Goal: Task Accomplishment & Management: Manage account settings

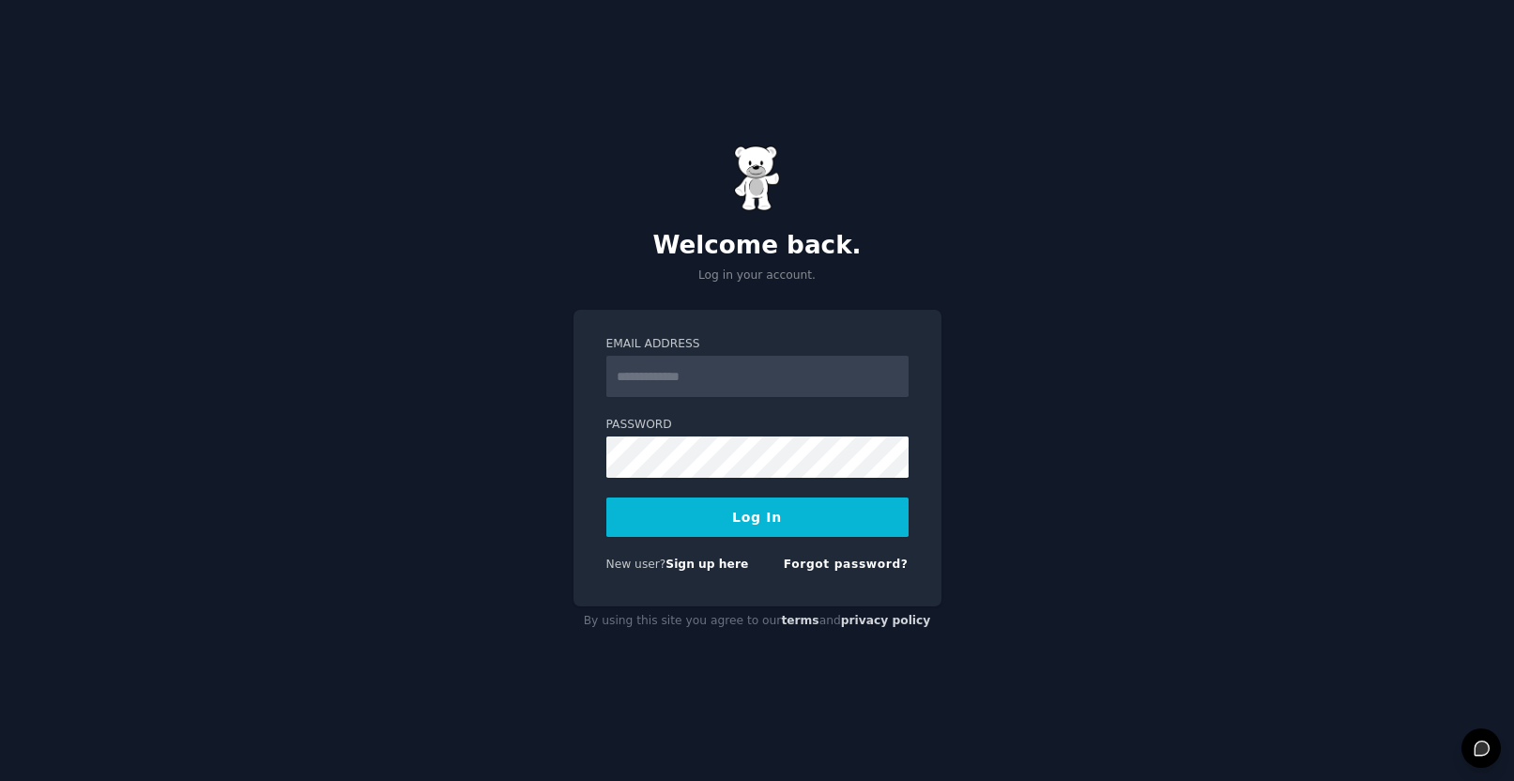
type input "**********"
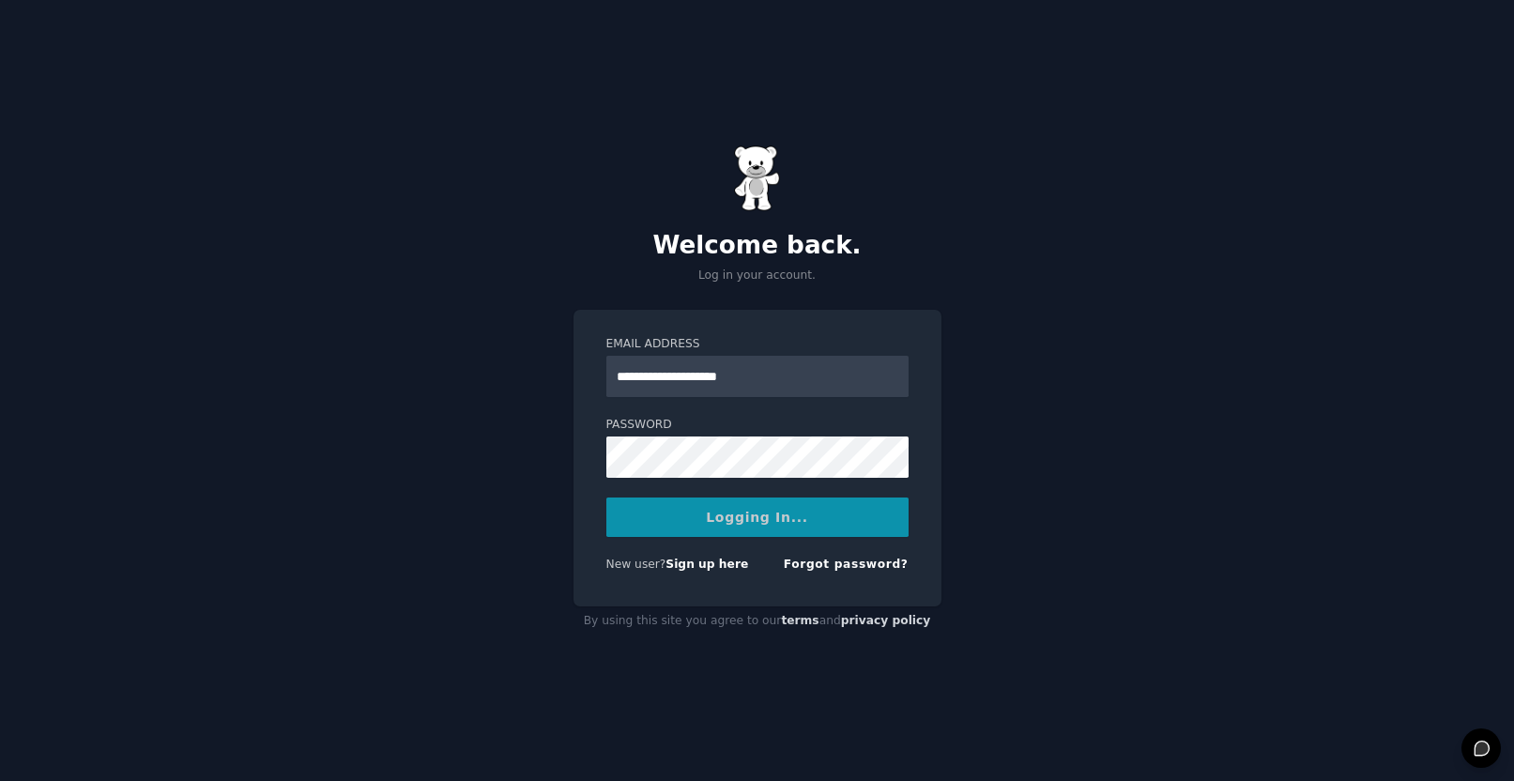
click at [752, 531] on div "Logging In..." at bounding box center [758, 517] width 302 height 39
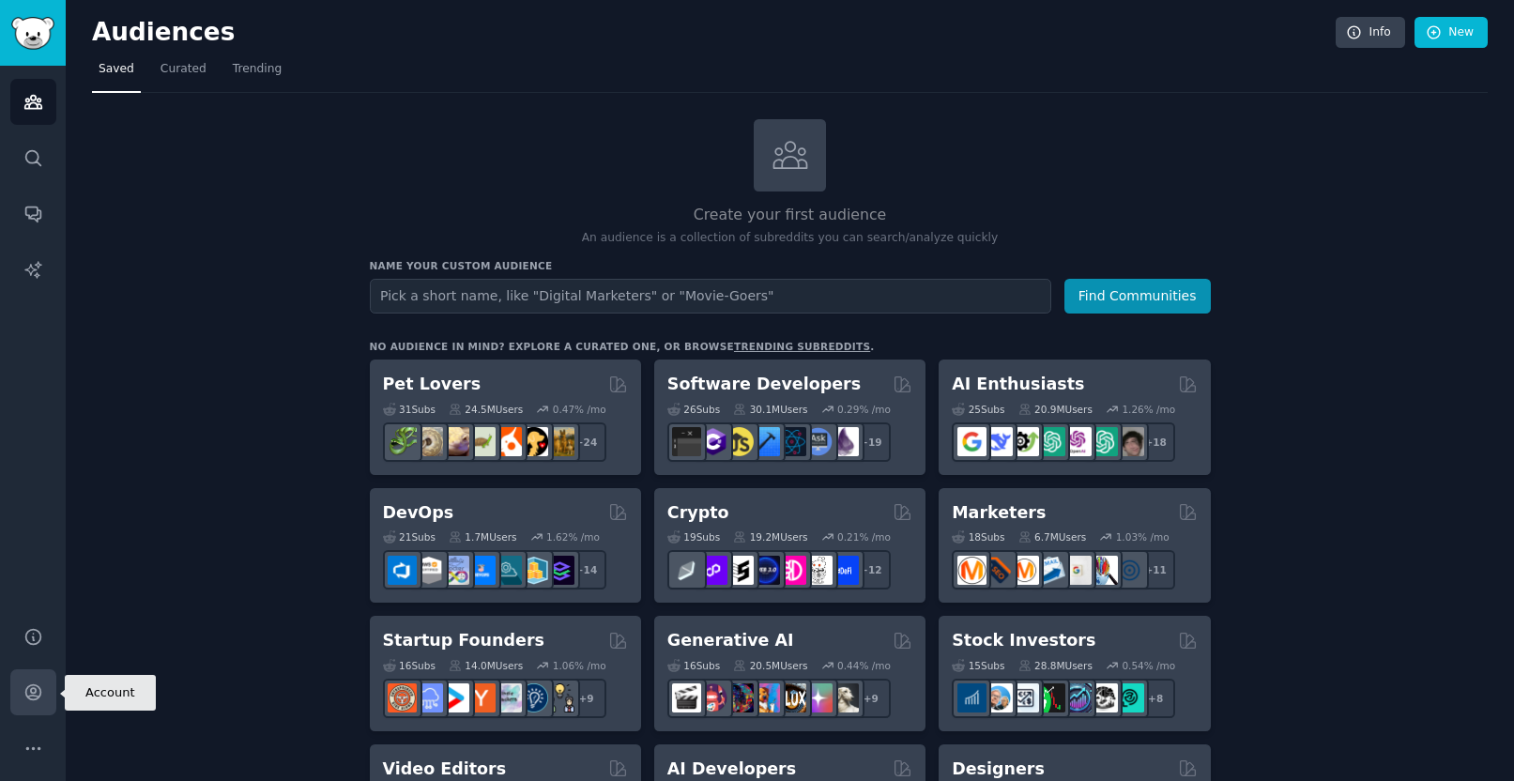
click at [42, 695] on link "Account" at bounding box center [33, 692] width 46 height 46
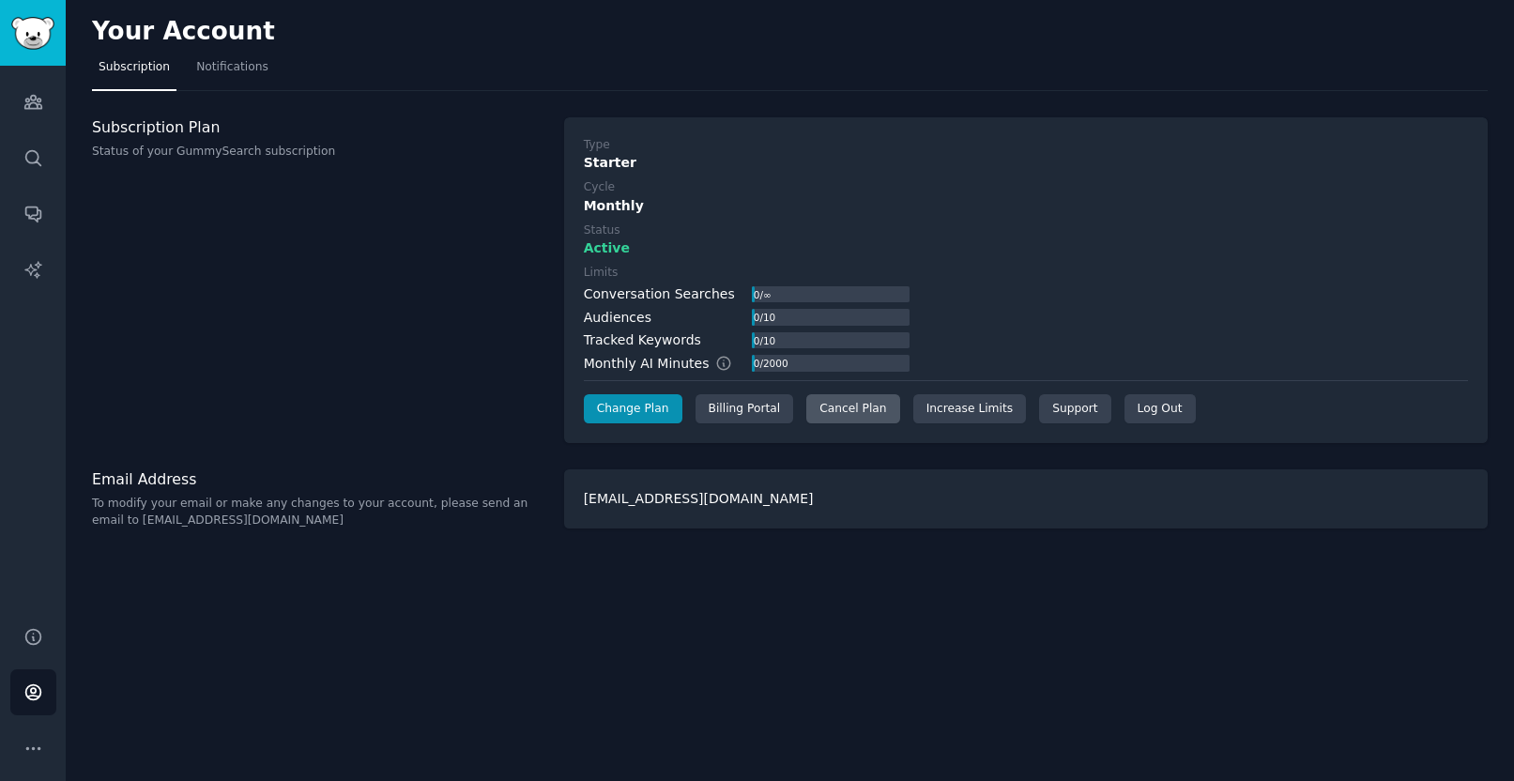
click at [846, 410] on div "Cancel Plan" at bounding box center [853, 409] width 93 height 30
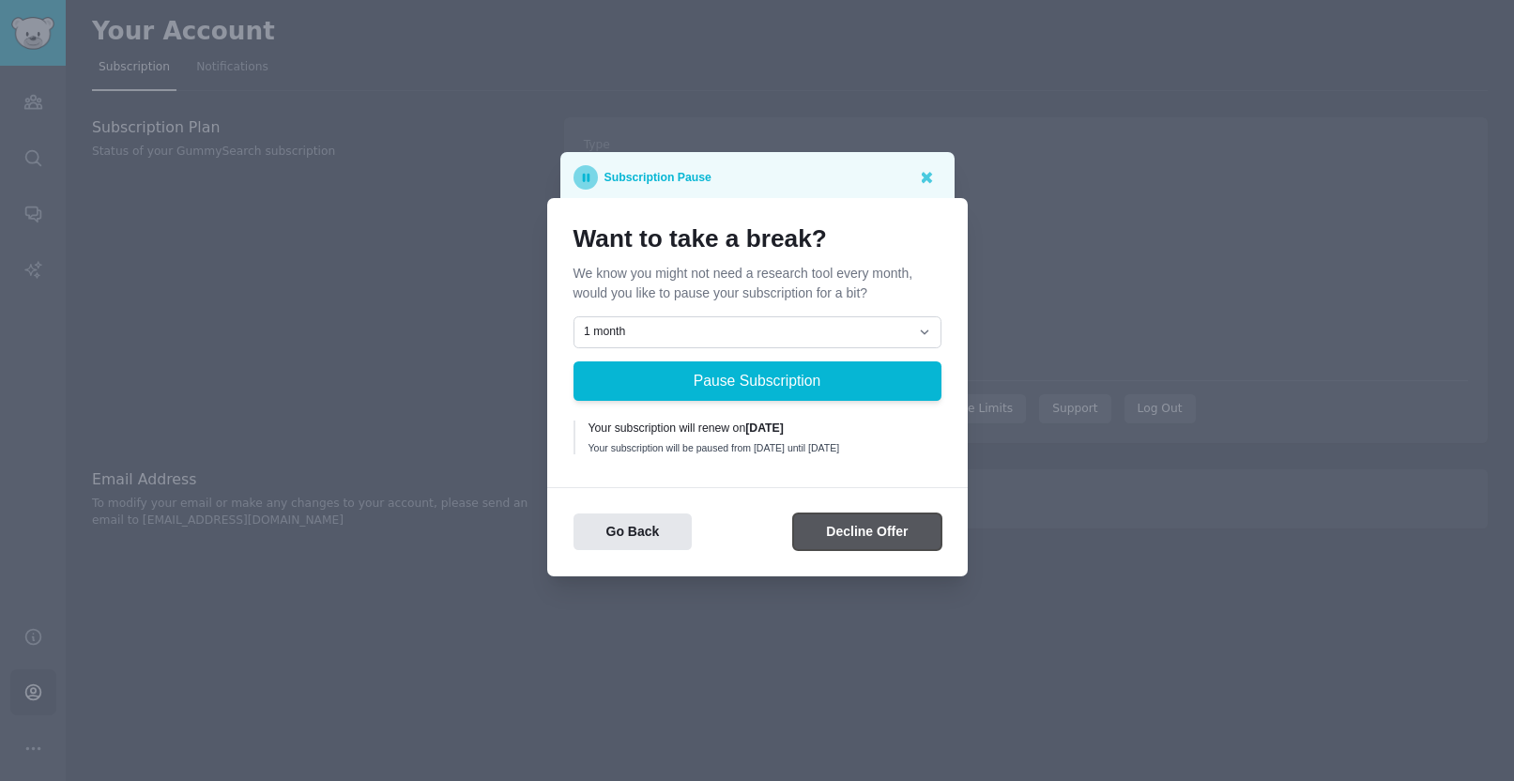
click at [835, 541] on button "Decline Offer" at bounding box center [866, 532] width 147 height 37
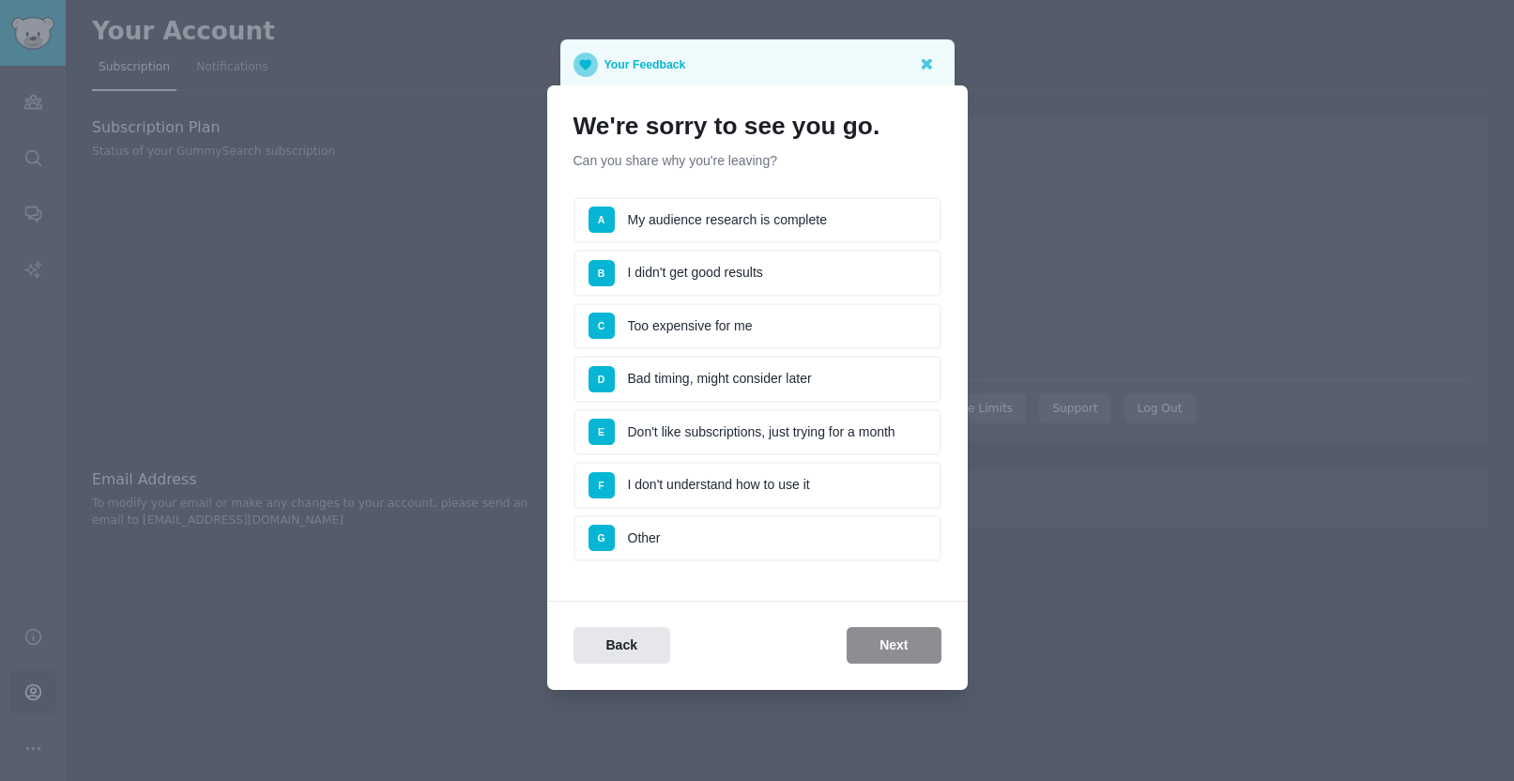
click at [665, 376] on li "D Bad timing, might consider later" at bounding box center [758, 379] width 368 height 47
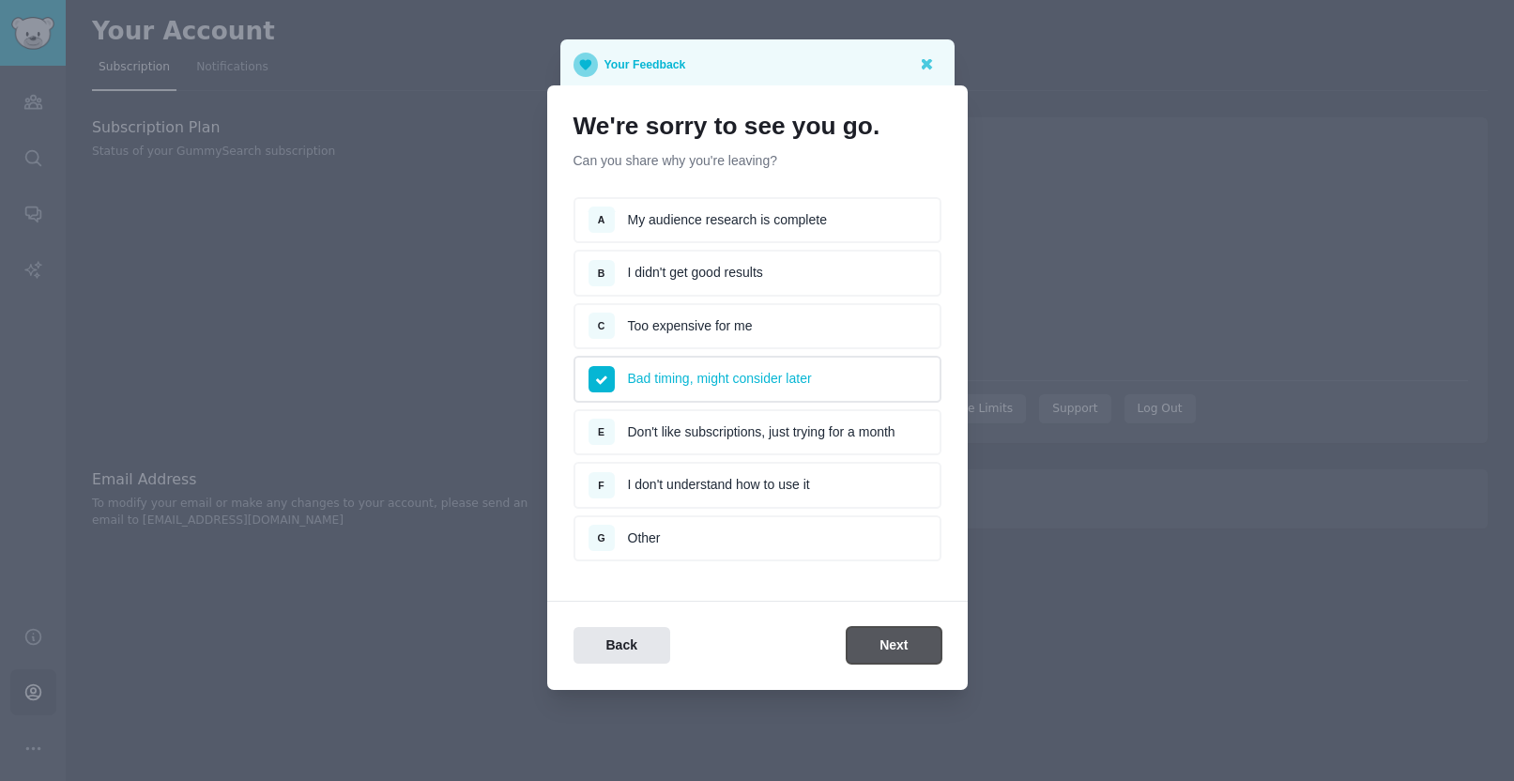
click at [922, 638] on button "Next" at bounding box center [894, 645] width 94 height 37
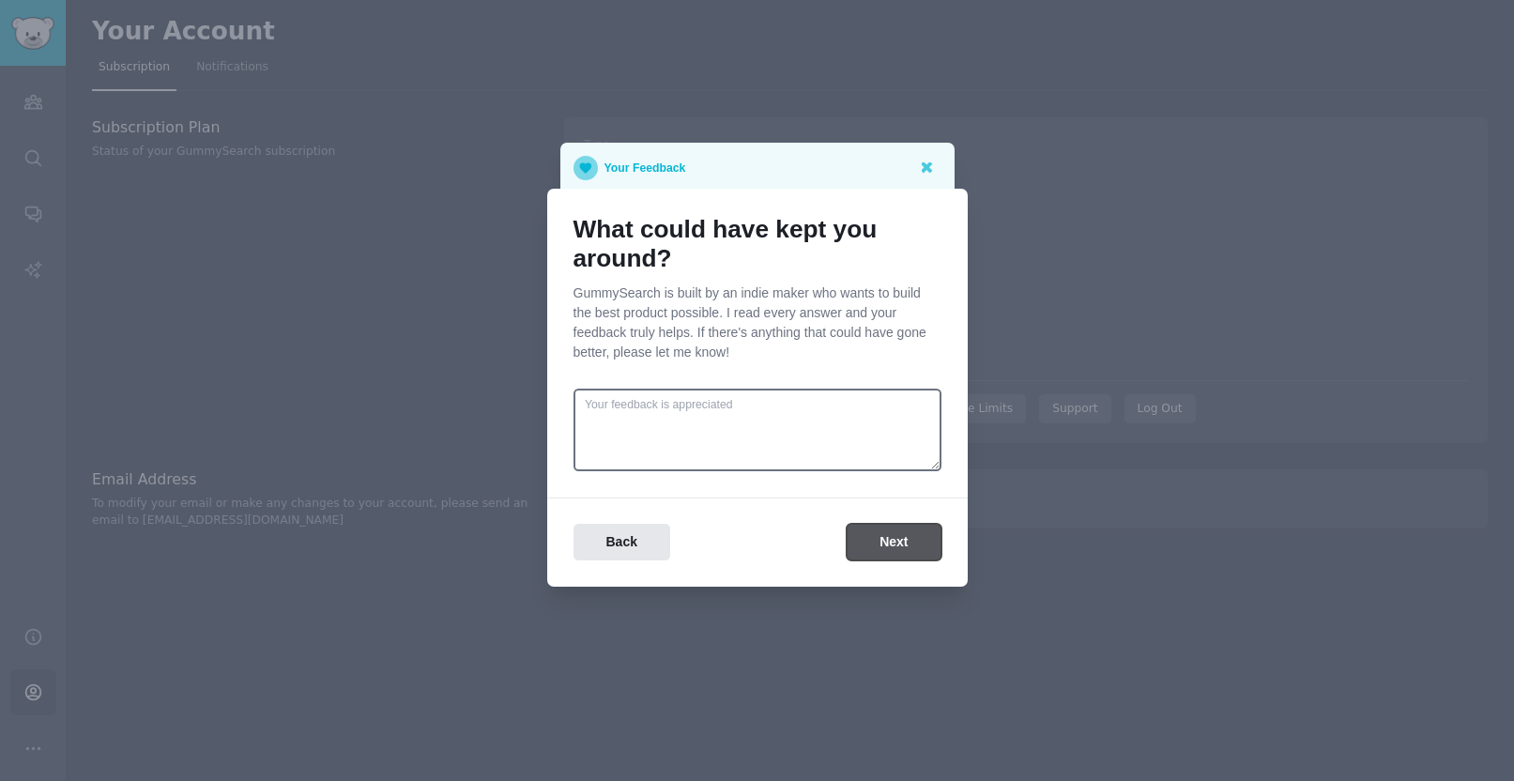
click at [875, 543] on button "Next" at bounding box center [894, 542] width 94 height 37
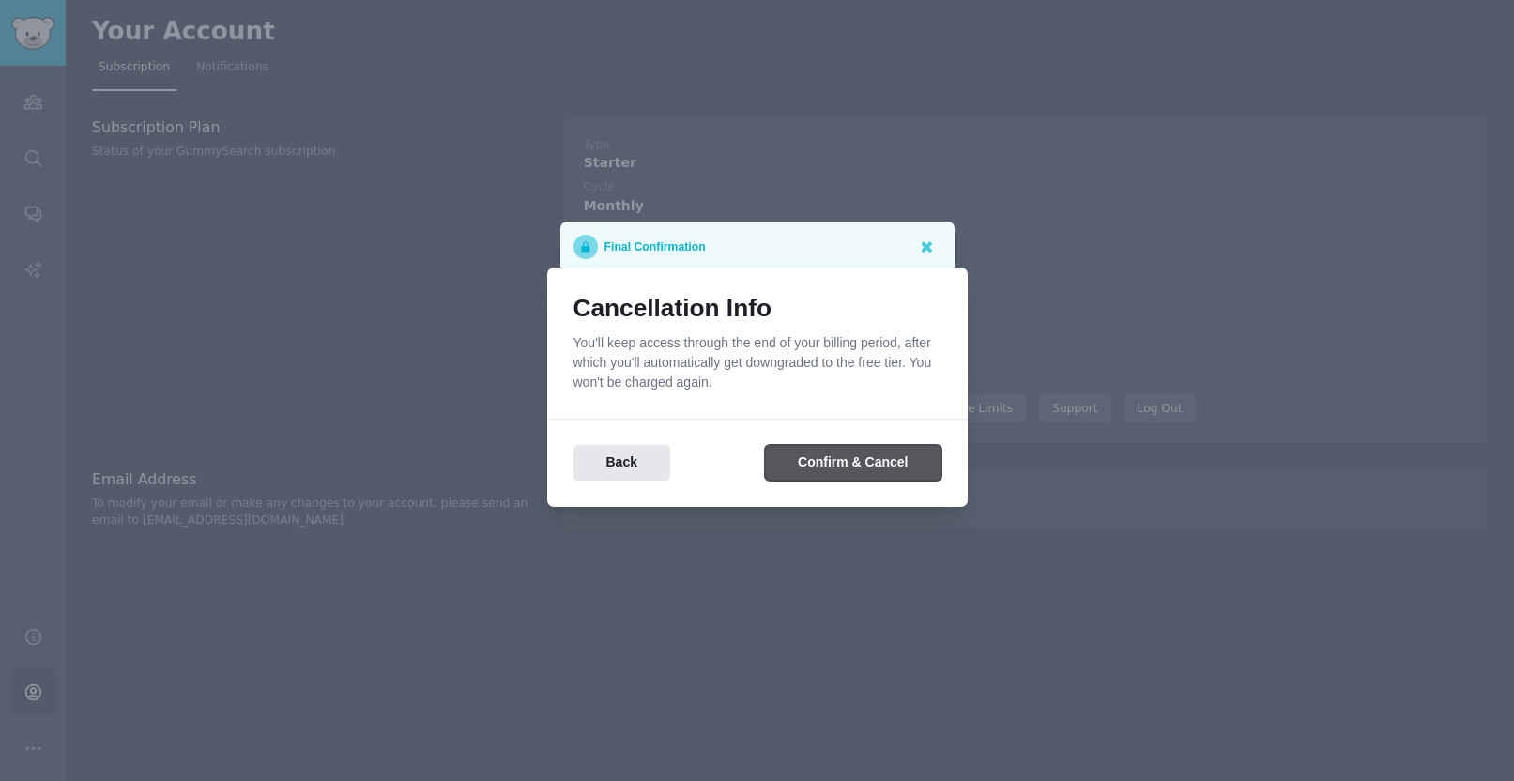
click at [849, 470] on button "Confirm & Cancel" at bounding box center [853, 463] width 176 height 37
